Goal: Find specific page/section: Find specific page/section

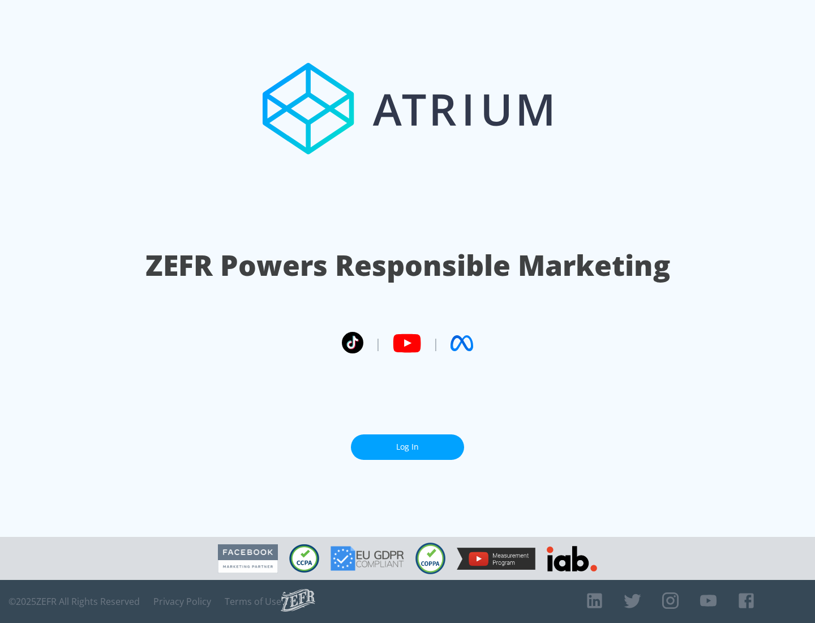
click at [408, 442] on link "Log In" at bounding box center [407, 446] width 113 height 25
